Goal: Task Accomplishment & Management: Use online tool/utility

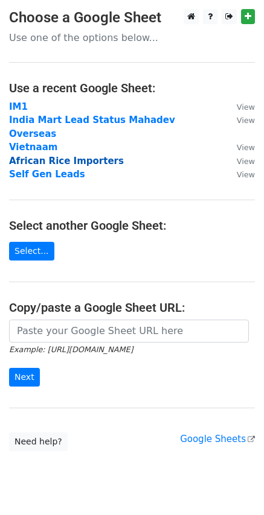
click at [33, 156] on strong "African Rice Importers" at bounding box center [66, 161] width 115 height 11
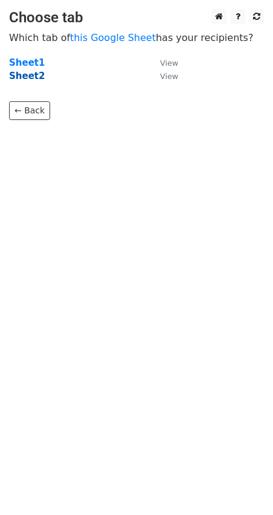
click at [27, 75] on strong "Sheet2" at bounding box center [27, 76] width 36 height 11
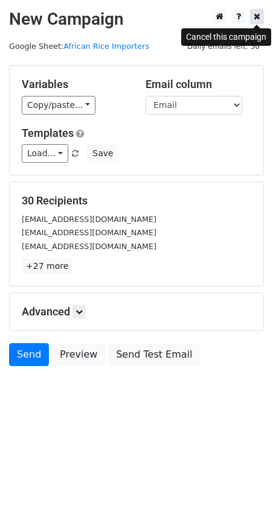
click at [253, 17] on link at bounding box center [257, 16] width 14 height 15
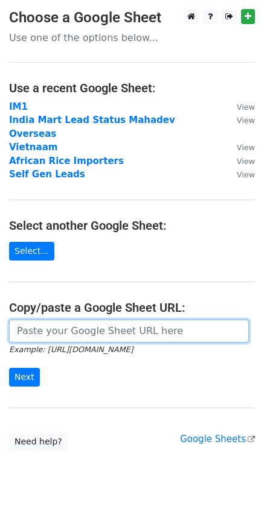
click at [55, 320] on input "url" at bounding box center [129, 331] width 240 height 23
paste input "https://docs.google.com/spreadsheets/d/1zexe0ewJqsMWqHiac8RnPTHeBbFUDEn9ktRXD7E…"
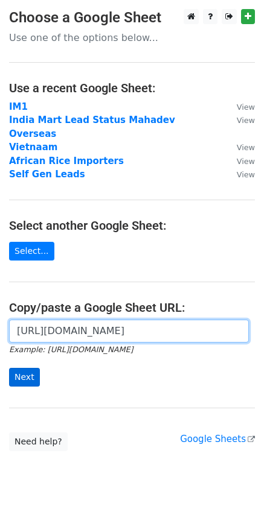
type input "https://docs.google.com/spreadsheets/d/1zexe0ewJqsMWqHiac8RnPTHeBbFUDEn9ktRXD7E…"
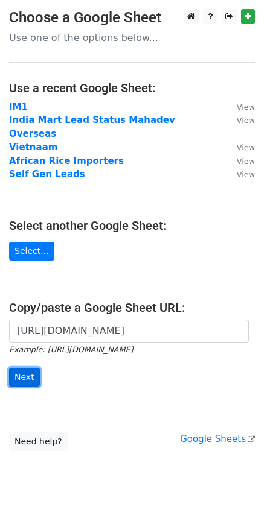
click at [23, 368] on input "Next" at bounding box center [24, 377] width 31 height 19
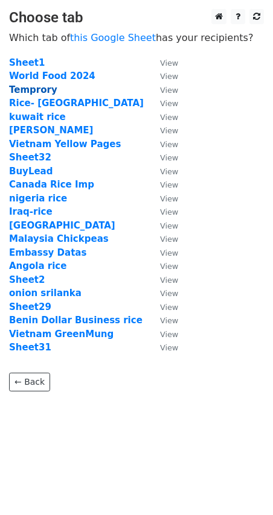
click at [34, 87] on strong "Temprory" at bounding box center [33, 89] width 48 height 11
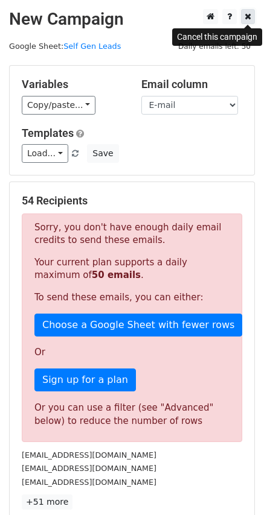
click at [244, 21] on icon at bounding box center [247, 16] width 7 height 8
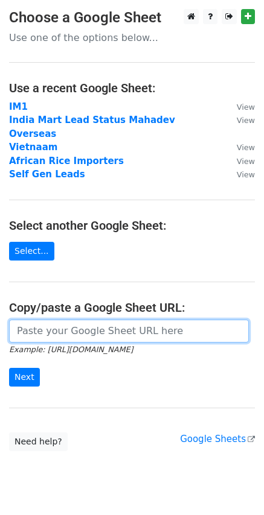
click at [57, 320] on input "url" at bounding box center [129, 331] width 240 height 23
paste input "[URL][DOMAIN_NAME]"
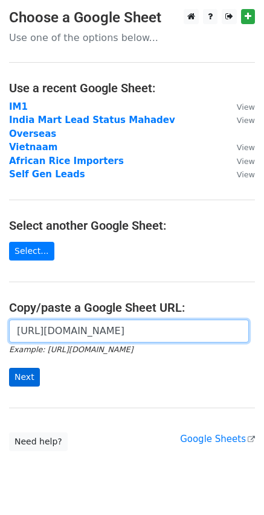
type input "[URL][DOMAIN_NAME]"
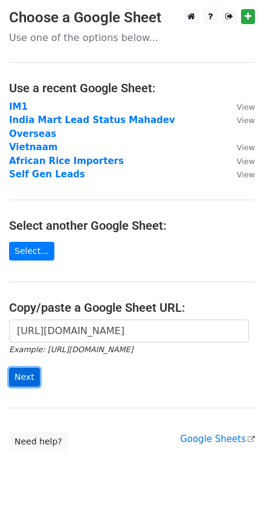
click at [19, 368] on input "Next" at bounding box center [24, 377] width 31 height 19
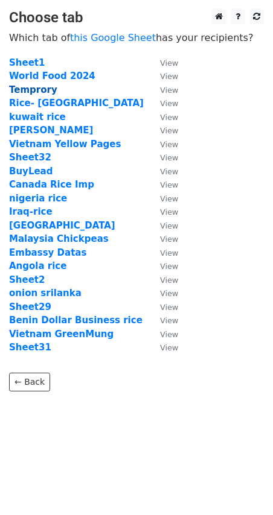
click at [37, 92] on strong "Temprory" at bounding box center [33, 89] width 48 height 11
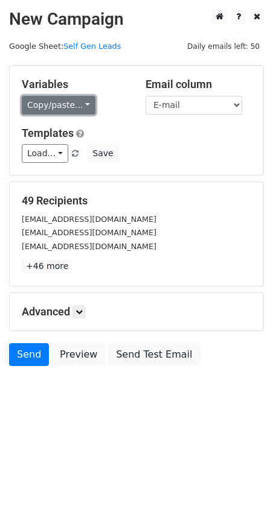
click at [65, 107] on link "Copy/paste..." at bounding box center [59, 105] width 74 height 19
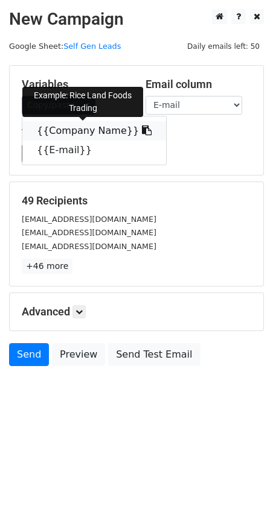
click at [68, 124] on link "{{Company Name}}" at bounding box center [94, 130] width 144 height 19
